Goal: Task Accomplishment & Management: Manage account settings

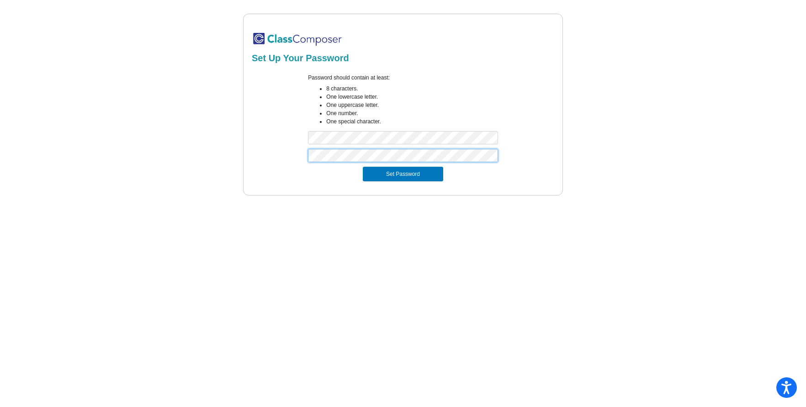
click at [363, 167] on button "Set Password" at bounding box center [403, 174] width 80 height 15
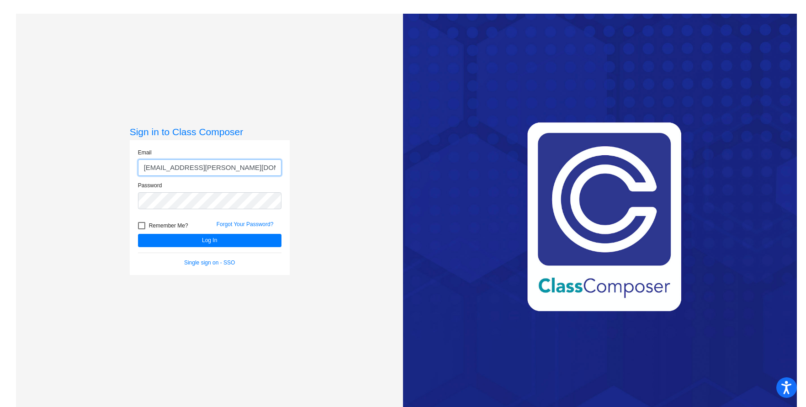
type input "williamo@hudson.k12.oh.us"
click at [138, 234] on button "Log In" at bounding box center [209, 240] width 143 height 13
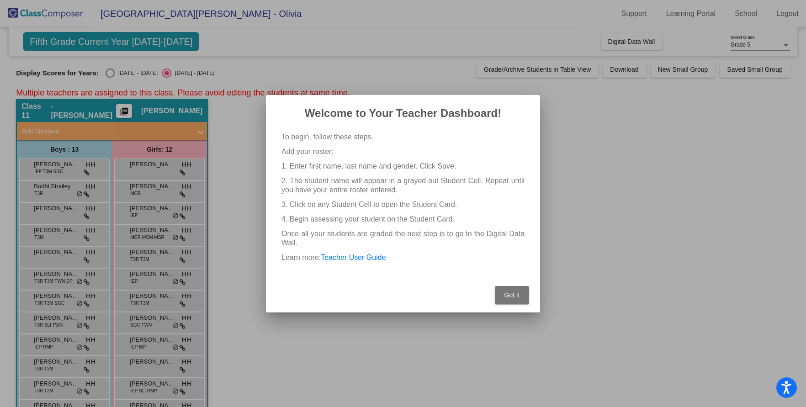
click at [524, 290] on button "Got It" at bounding box center [512, 295] width 34 height 18
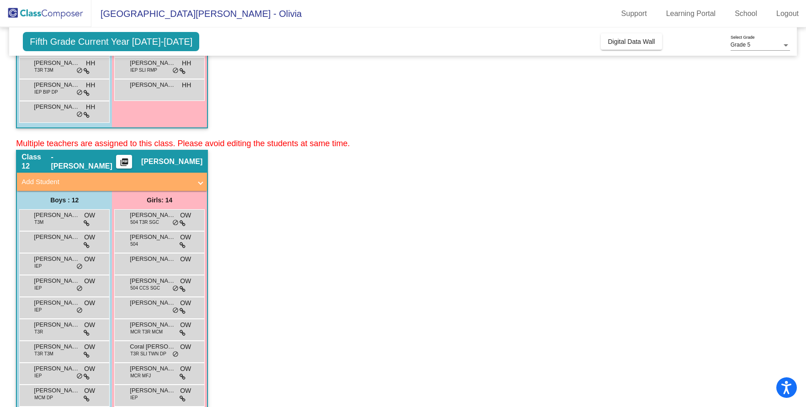
scroll to position [411, 0]
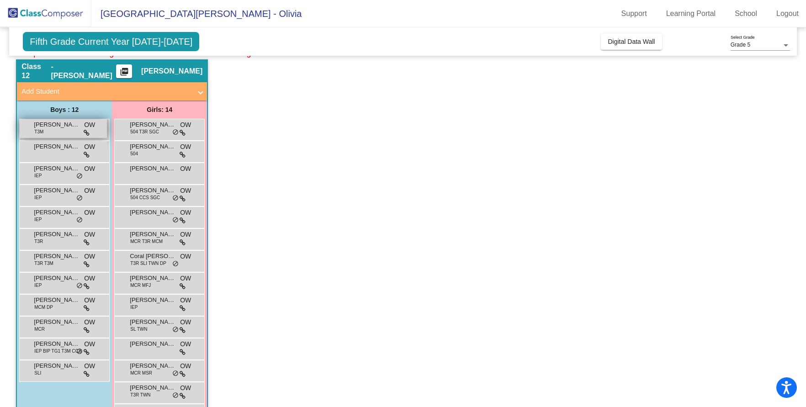
click at [64, 131] on div "Ari Gusich T3M OW lock do_not_disturb_alt" at bounding box center [63, 128] width 87 height 19
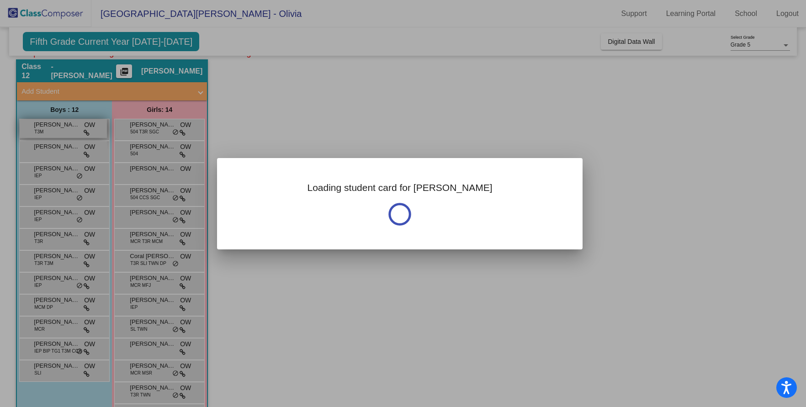
click at [64, 131] on div at bounding box center [403, 203] width 806 height 407
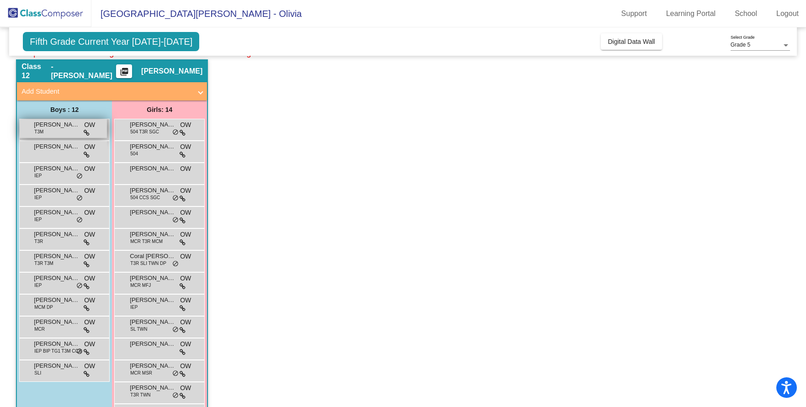
click at [77, 122] on span "Ari Gusich" at bounding box center [57, 124] width 46 height 9
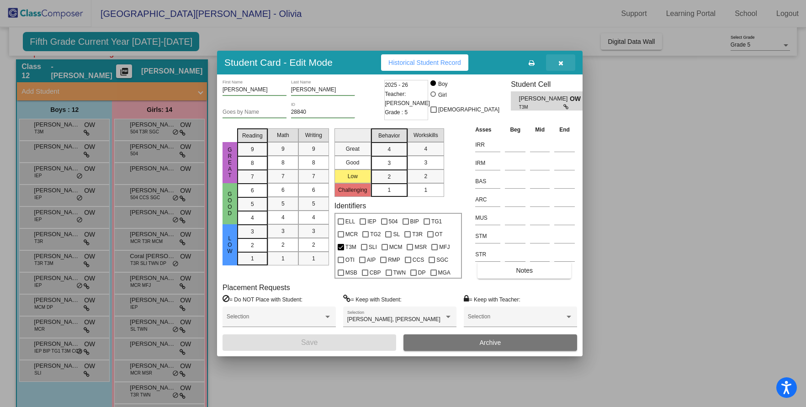
click at [564, 61] on button "button" at bounding box center [560, 62] width 29 height 16
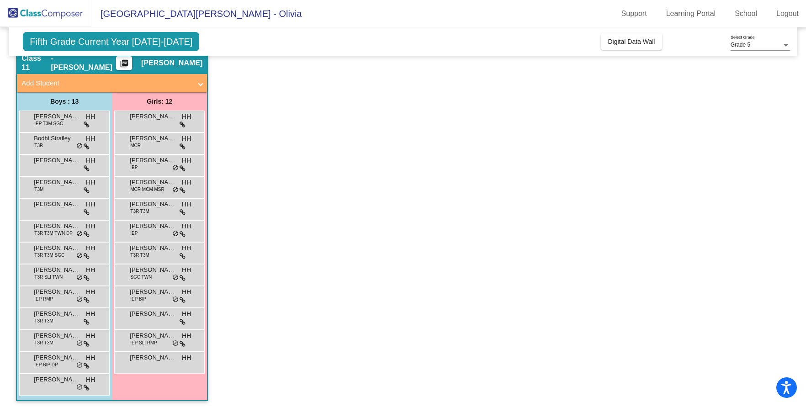
scroll to position [0, 0]
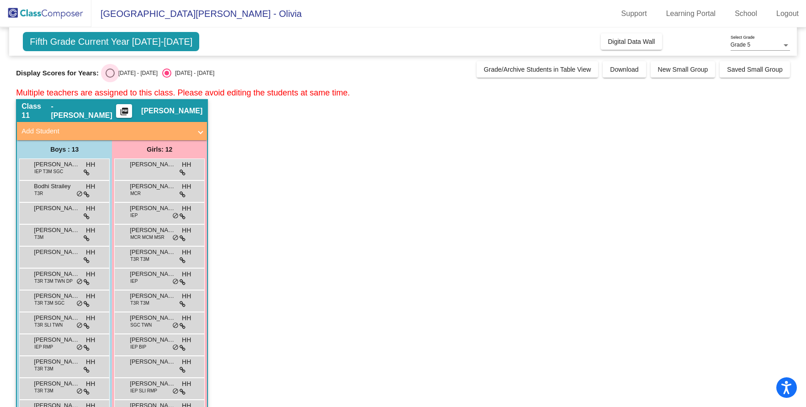
click at [110, 71] on div "Select an option" at bounding box center [110, 73] width 9 height 9
click at [110, 78] on input "2024 - 2025" at bounding box center [110, 78] width 0 height 0
radio input "true"
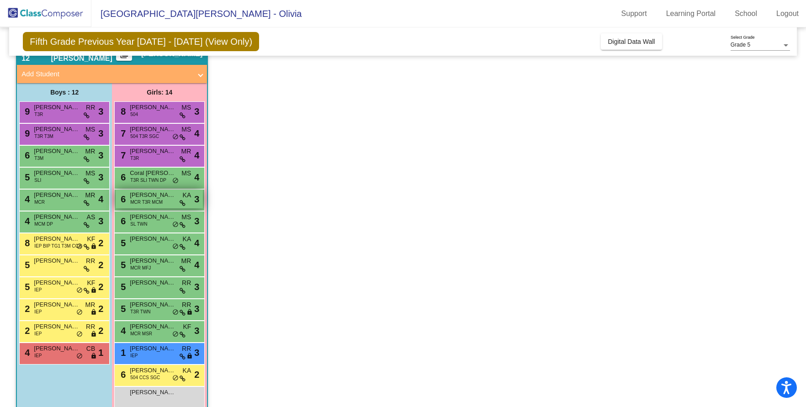
scroll to position [444, 0]
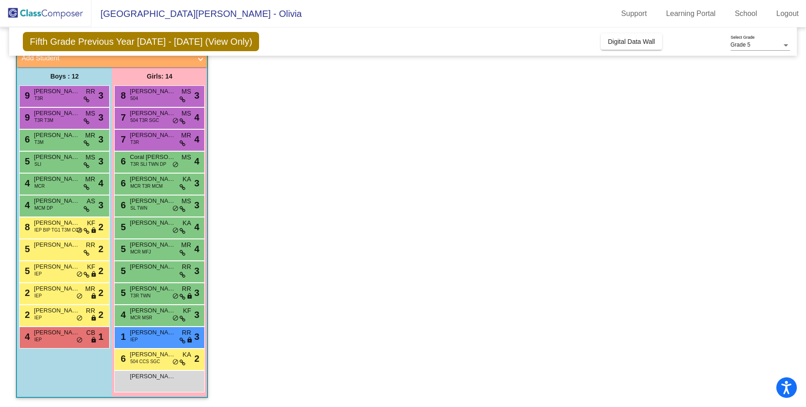
click at [13, 45] on div "Fifth Grade Previous Year 2024 - 2025 (View Only) Add, Move, or Retain Students…" at bounding box center [402, 41] width 787 height 28
